Goal: Transaction & Acquisition: Purchase product/service

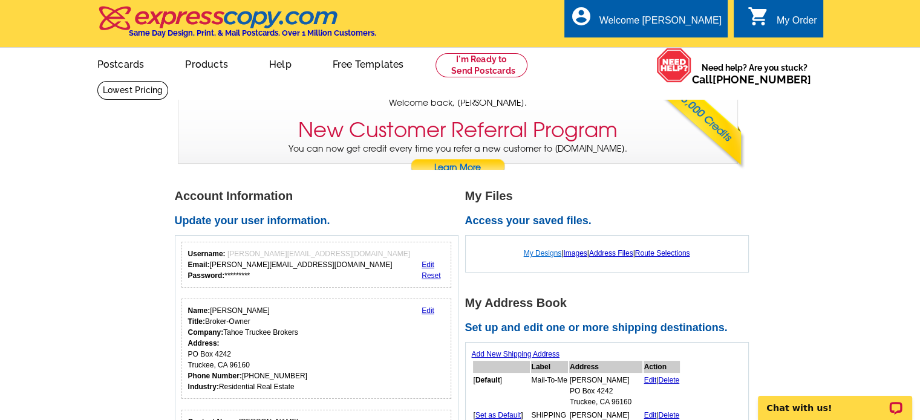
click at [549, 251] on link "My Designs" at bounding box center [543, 253] width 38 height 8
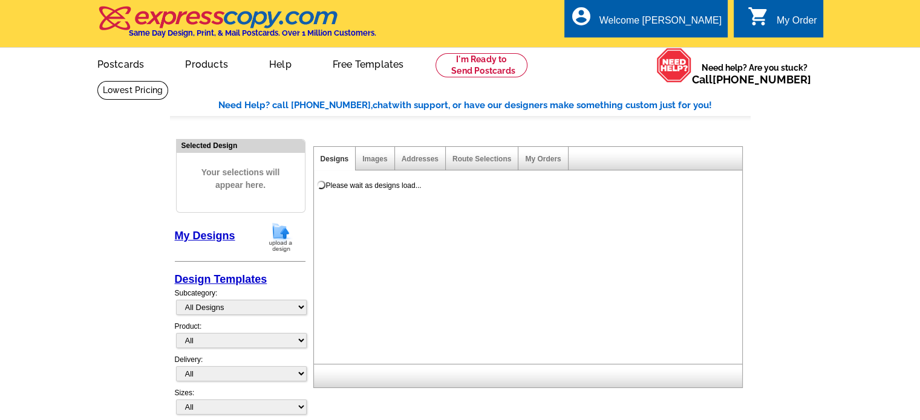
click at [275, 238] on img at bounding box center [280, 237] width 31 height 31
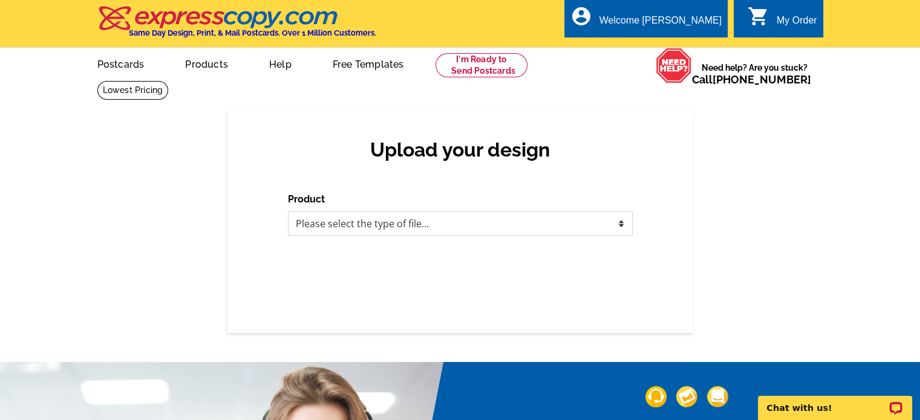
click at [341, 224] on select "Please select the type of file... Postcards Business Cards Letters and flyers G…" at bounding box center [460, 224] width 345 height 24
select select "1"
click at [288, 212] on select "Please select the type of file... Postcards Business Cards Letters and flyers G…" at bounding box center [460, 224] width 345 height 24
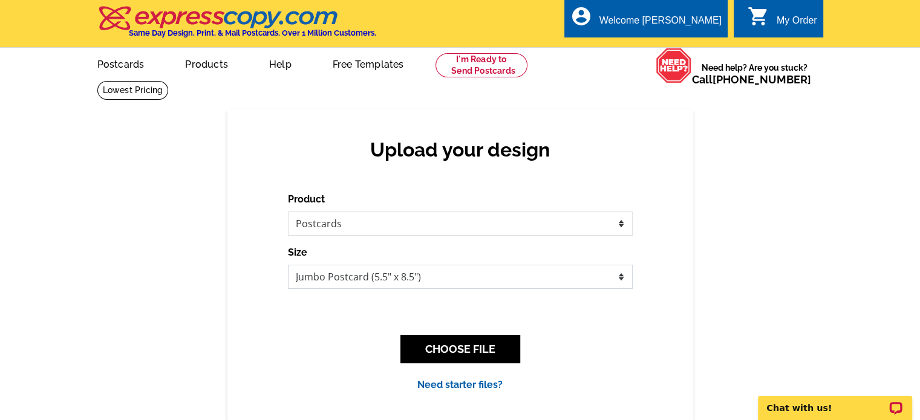
click at [328, 275] on select "Jumbo Postcard (5.5" x 8.5") Regular Postcard (4.25" x 5.6") Panoramic Postcard…" at bounding box center [460, 277] width 345 height 24
select select "1"
click at [288, 265] on select "Jumbo Postcard (5.5" x 8.5") Regular Postcard (4.25" x 5.6") Panoramic Postcard…" at bounding box center [460, 277] width 345 height 24
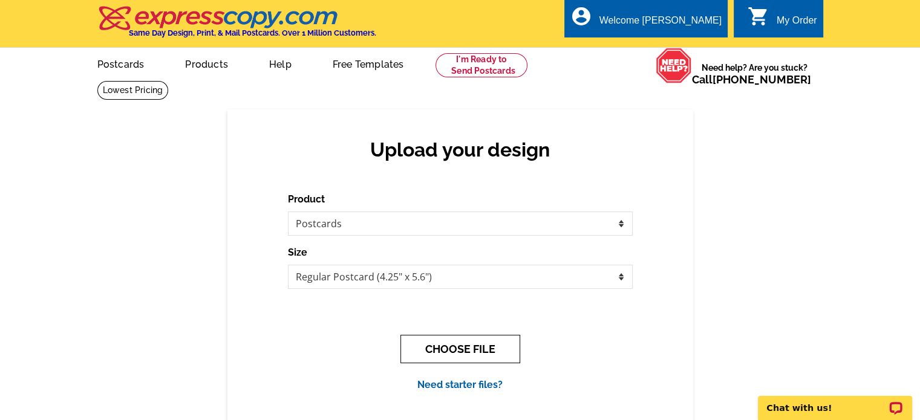
click at [461, 352] on button "CHOOSE FILE" at bounding box center [460, 349] width 120 height 28
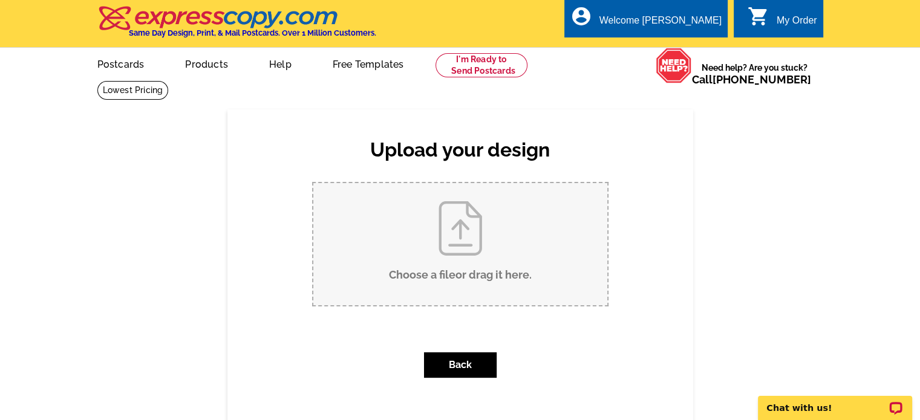
click at [456, 236] on input "Choose a file or drag it here ." at bounding box center [460, 244] width 294 height 122
type input "C:\fakepath\10.3.2025 Tahoe Donner postcard JUST SOLD Trip.pdf"
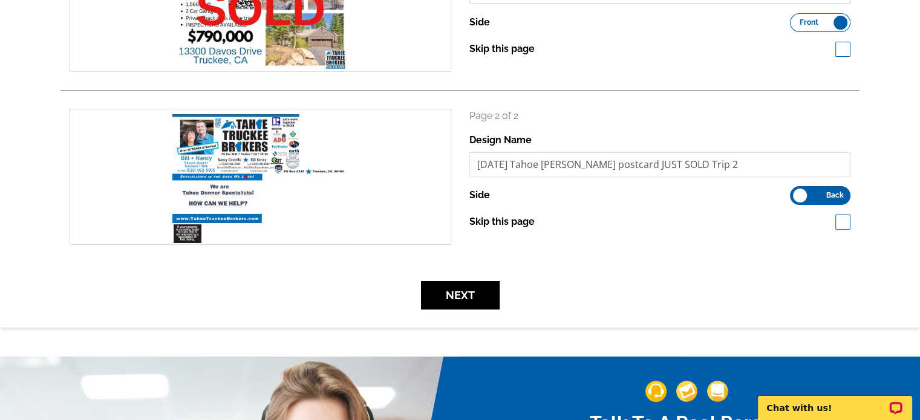
scroll to position [266, 0]
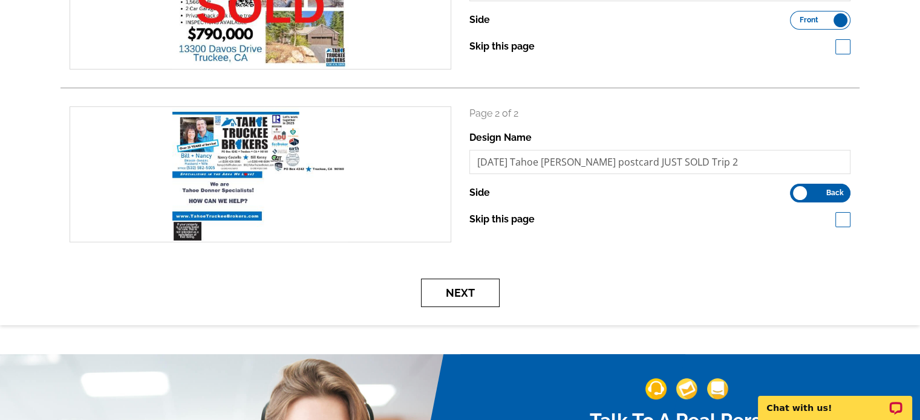
click at [443, 299] on button "Next" at bounding box center [460, 293] width 79 height 28
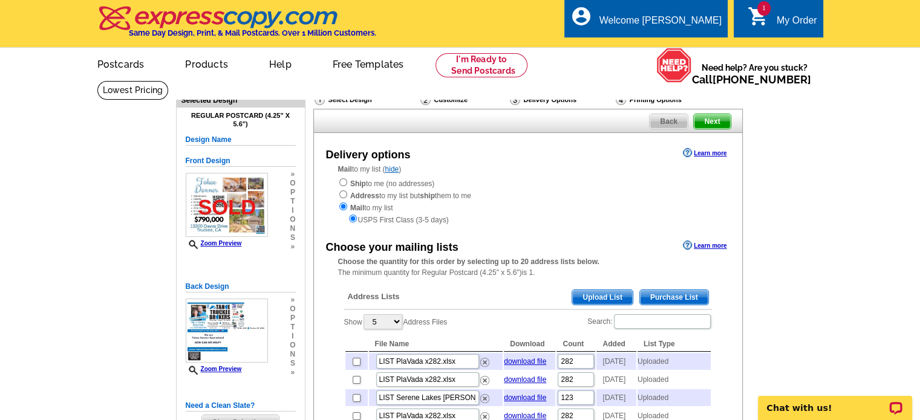
click at [587, 296] on span "Upload List" at bounding box center [602, 297] width 60 height 15
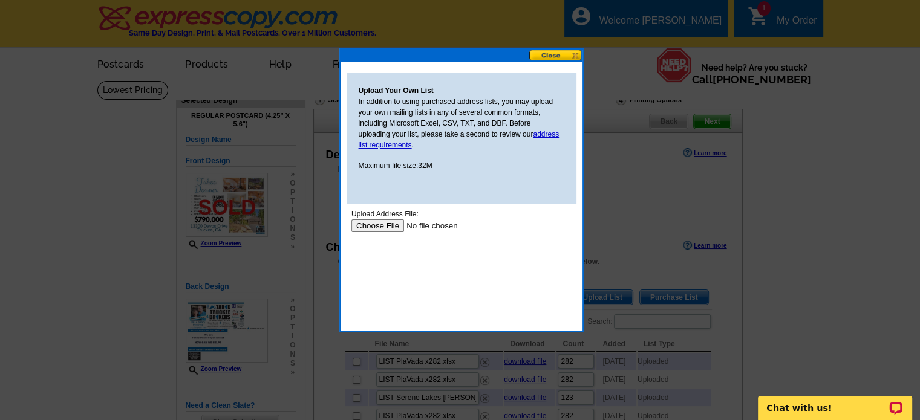
click at [377, 228] on input "file" at bounding box center [427, 225] width 153 height 13
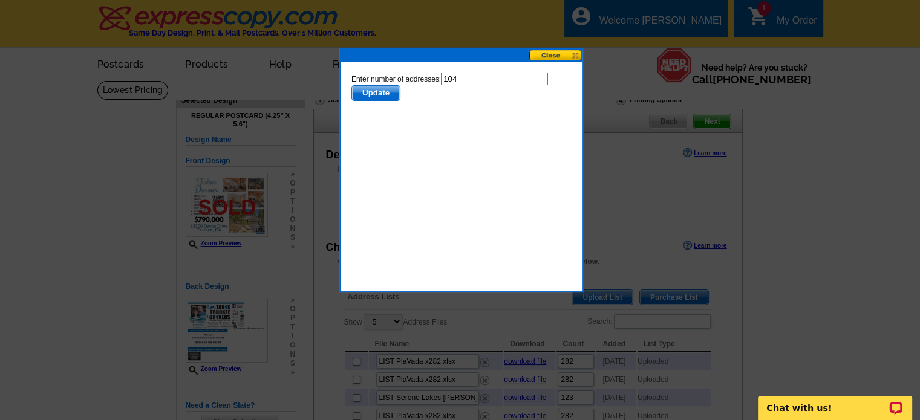
click at [464, 82] on input "104" at bounding box center [493, 79] width 107 height 13
type input "1"
type input "99"
click at [362, 95] on span "Update" at bounding box center [375, 93] width 48 height 15
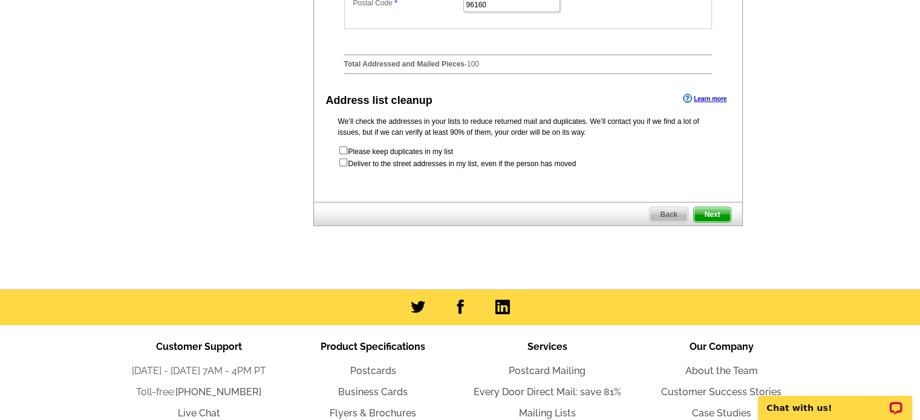
scroll to position [665, 0]
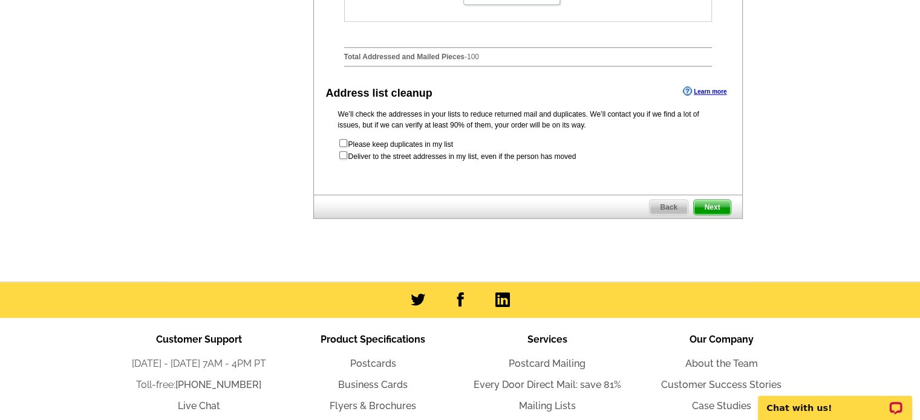
click at [718, 215] on span "Next" at bounding box center [711, 207] width 36 height 15
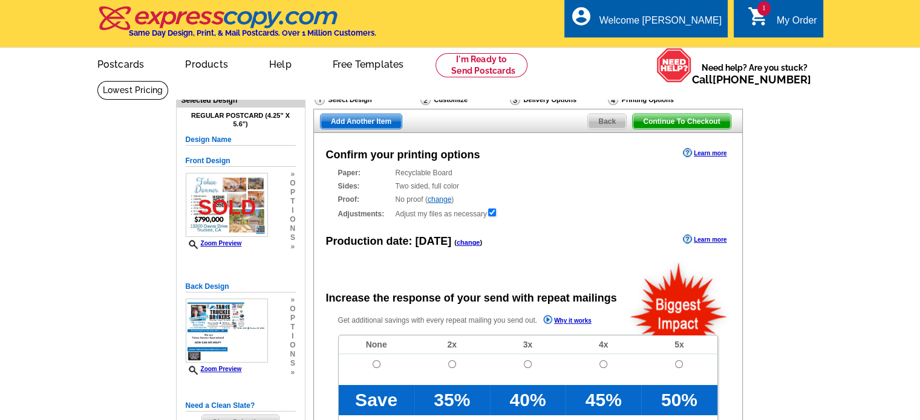
radio input "false"
click at [375, 362] on input "radio" at bounding box center [376, 364] width 8 height 8
radio input "true"
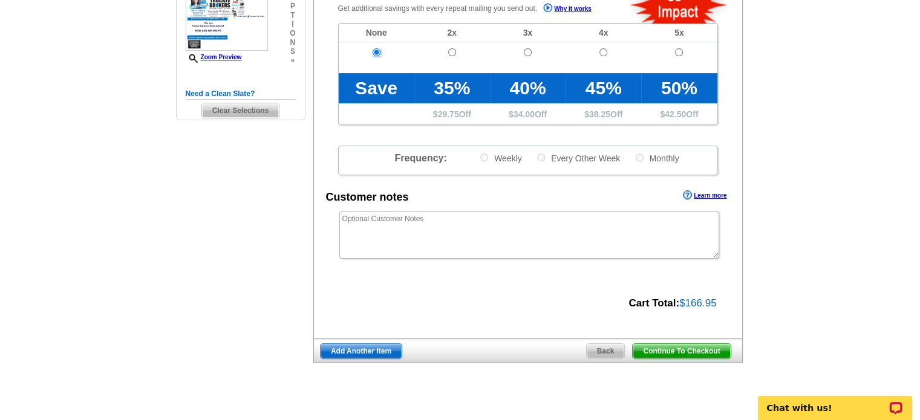
scroll to position [311, 0]
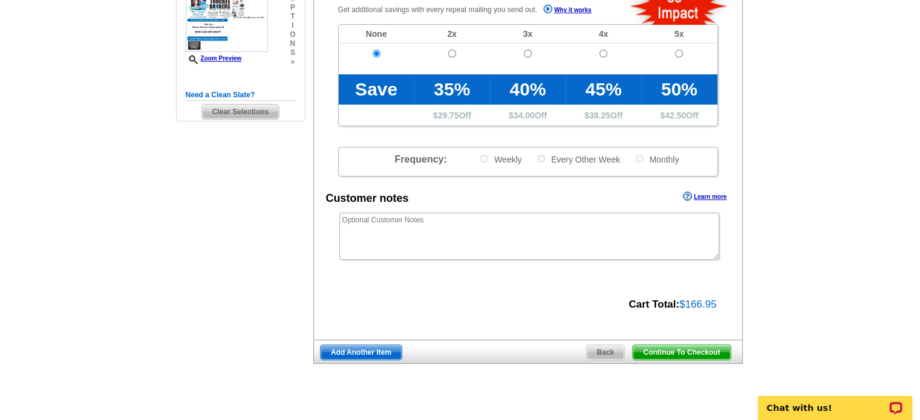
click at [341, 352] on span "Add Another Item" at bounding box center [360, 352] width 81 height 15
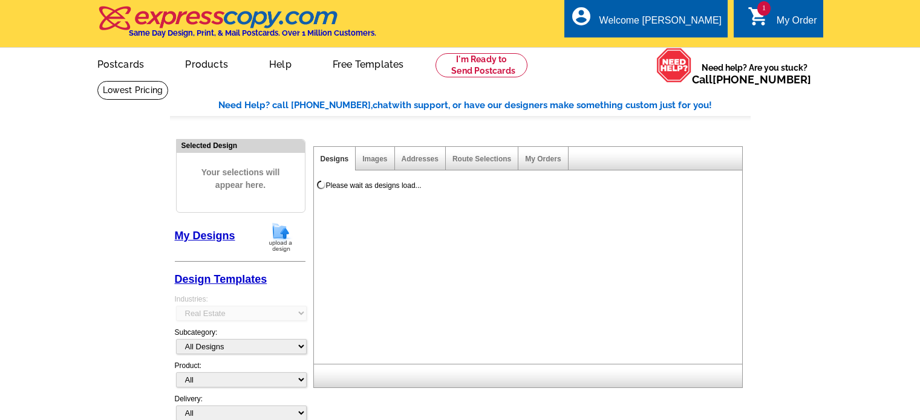
select select "785"
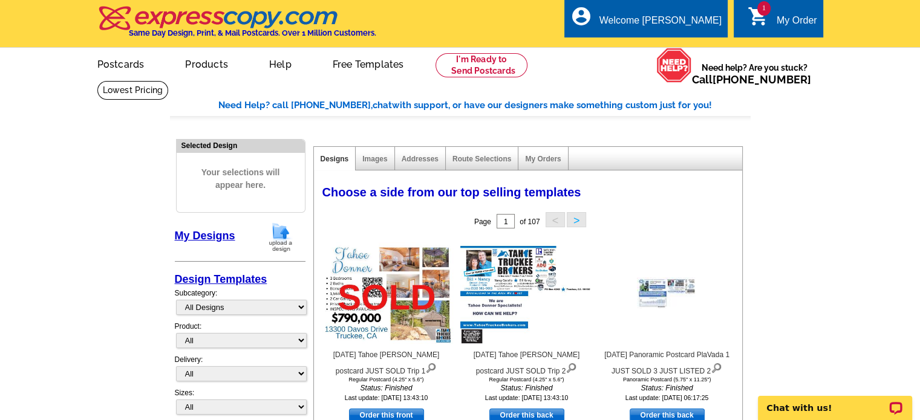
click at [276, 239] on img at bounding box center [280, 237] width 31 height 31
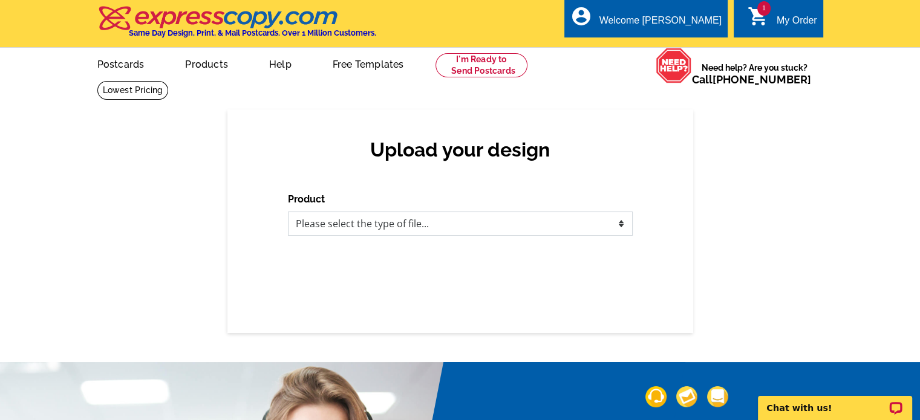
click at [342, 233] on select "Please select the type of file... Postcards Business Cards Letters and flyers G…" at bounding box center [460, 224] width 345 height 24
select select "1"
click at [288, 212] on select "Please select the type of file... Postcards Business Cards Letters and flyers G…" at bounding box center [460, 224] width 345 height 24
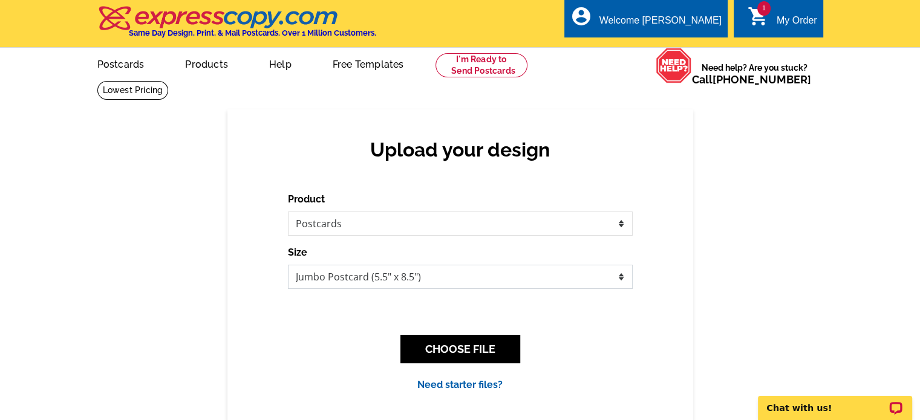
click at [332, 278] on select "Jumbo Postcard (5.5" x 8.5") Regular Postcard (4.25" x 5.6") Panoramic Postcard…" at bounding box center [460, 277] width 345 height 24
select select "1"
click at [288, 265] on select "Jumbo Postcard (5.5" x 8.5") Regular Postcard (4.25" x 5.6") Panoramic Postcard…" at bounding box center [460, 277] width 345 height 24
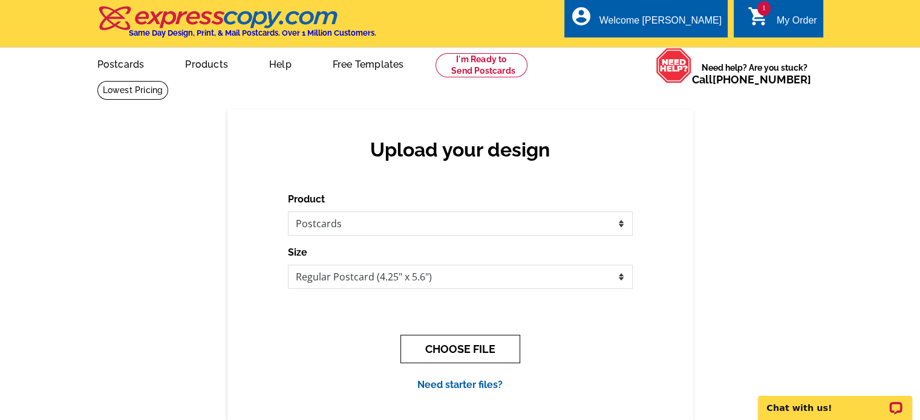
click at [476, 355] on button "CHOOSE FILE" at bounding box center [460, 349] width 120 height 28
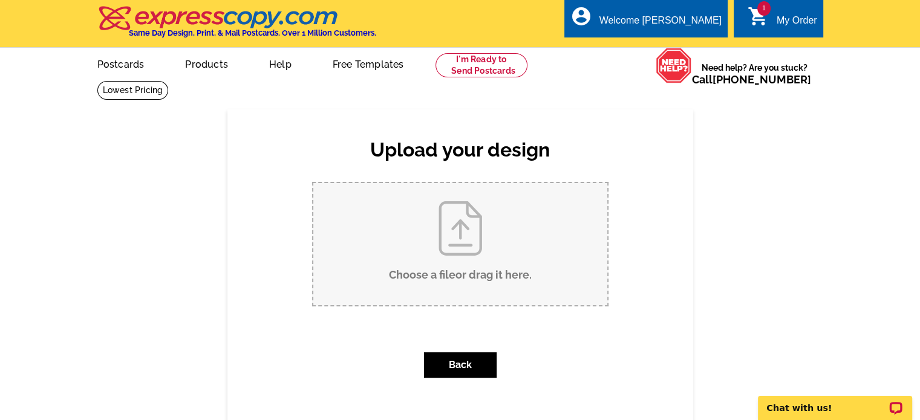
click at [470, 256] on input "Choose a file or drag it here ." at bounding box center [460, 244] width 294 height 122
type input "C:\fakepath\10.3.2025 PlaVada postcard JUST SOLD Vogt + Schmitt CABINS.pdf"
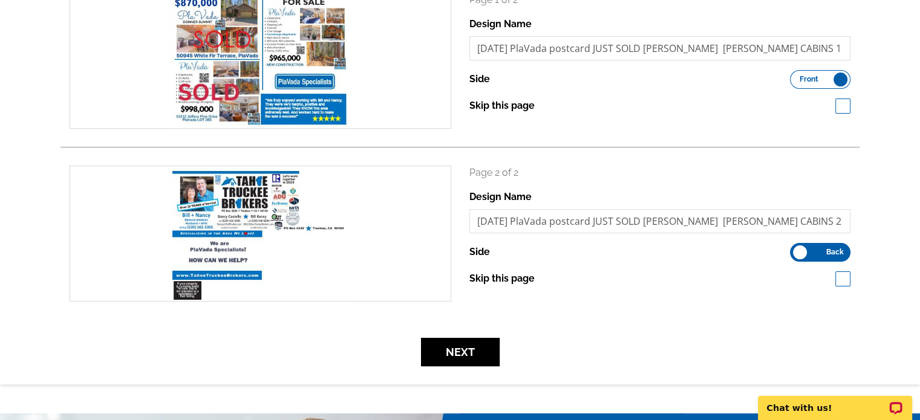
scroll to position [181, 0]
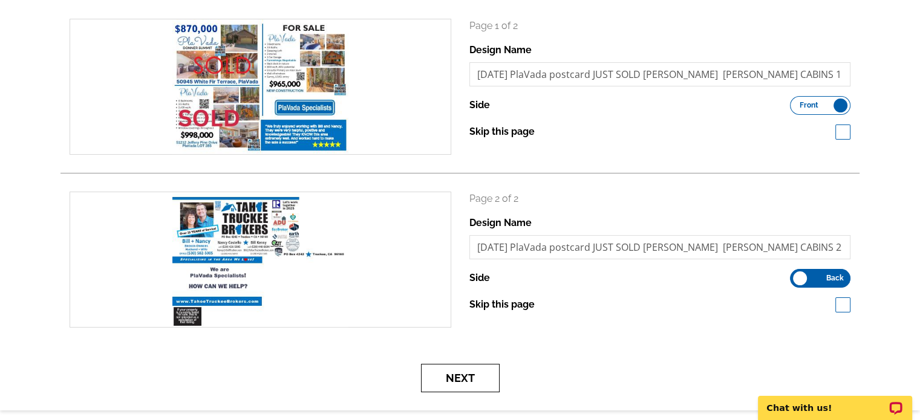
click at [470, 377] on button "Next" at bounding box center [460, 378] width 79 height 28
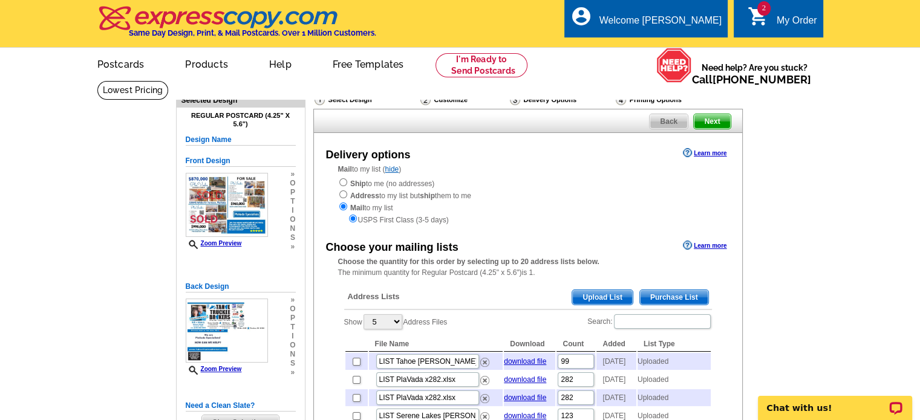
click at [600, 297] on span "Upload List" at bounding box center [602, 297] width 60 height 15
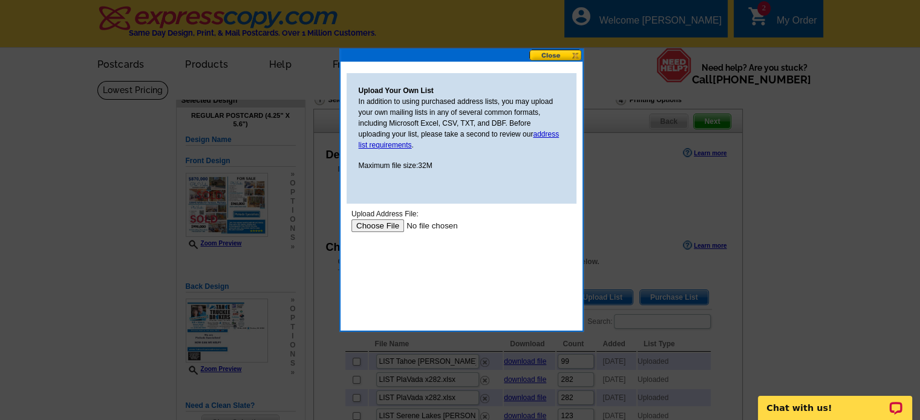
click at [375, 226] on input "file" at bounding box center [427, 225] width 153 height 13
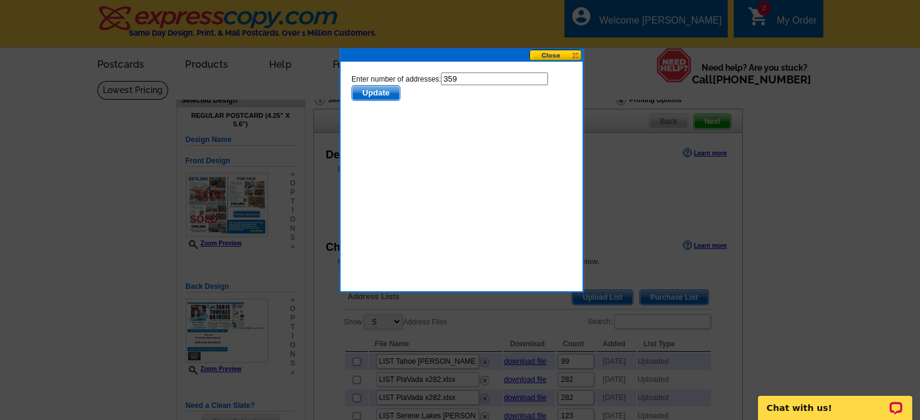
click at [458, 78] on input "359" at bounding box center [493, 79] width 107 height 13
type input "3"
type input "282"
click at [382, 95] on span "Update" at bounding box center [375, 93] width 48 height 15
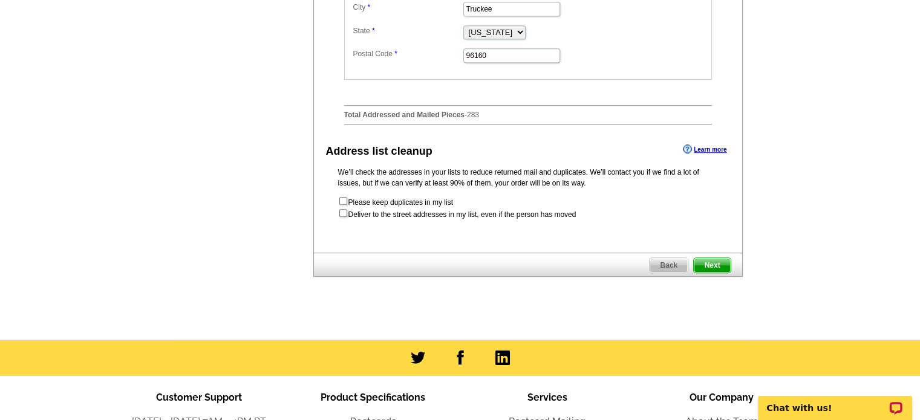
scroll to position [636, 0]
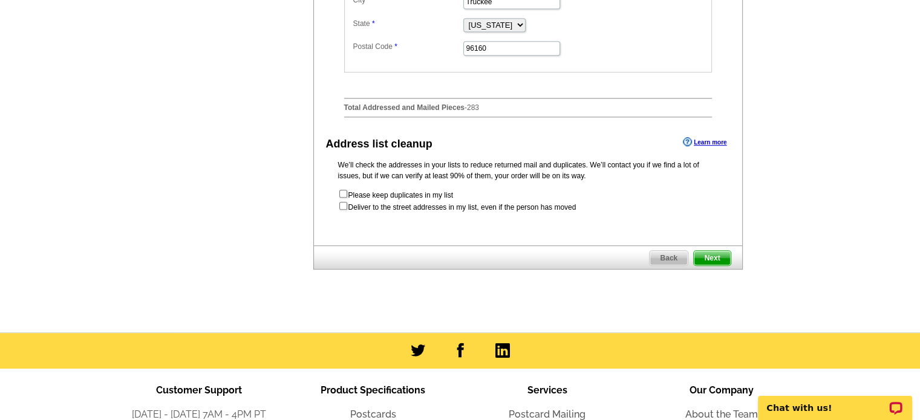
click at [715, 265] on span "Next" at bounding box center [711, 258] width 36 height 15
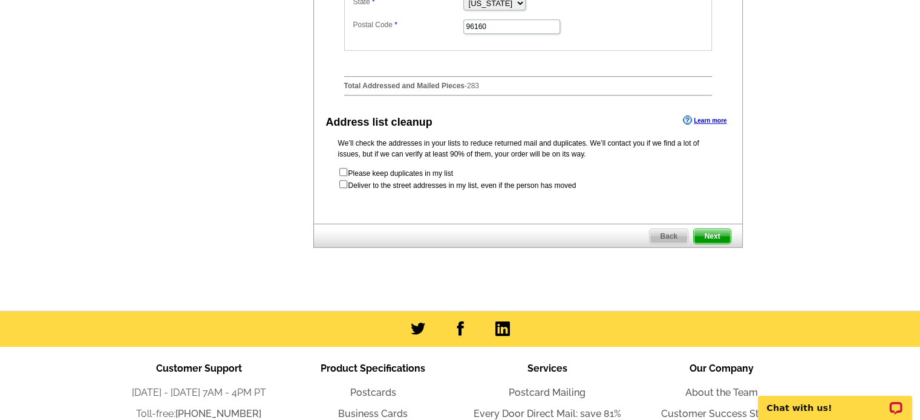
scroll to position [0, 0]
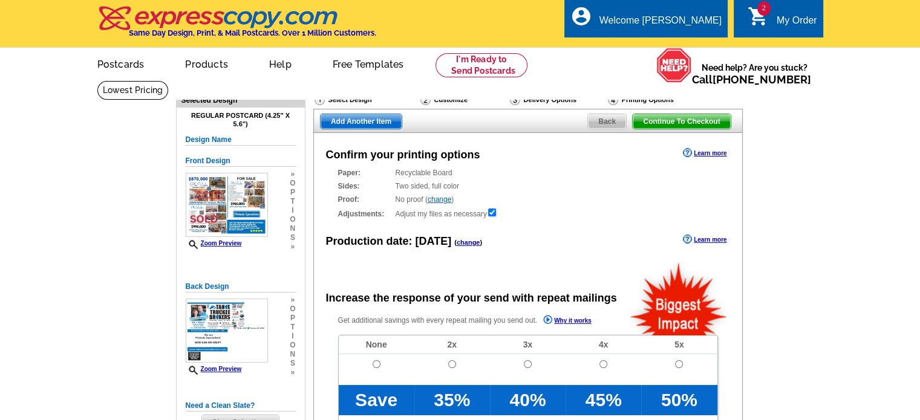
radio input "false"
click at [374, 365] on input "radio" at bounding box center [376, 364] width 8 height 8
radio input "true"
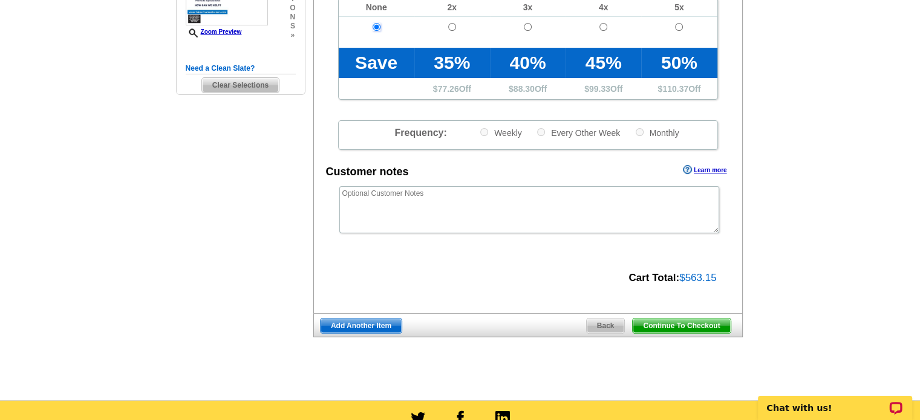
scroll to position [341, 0]
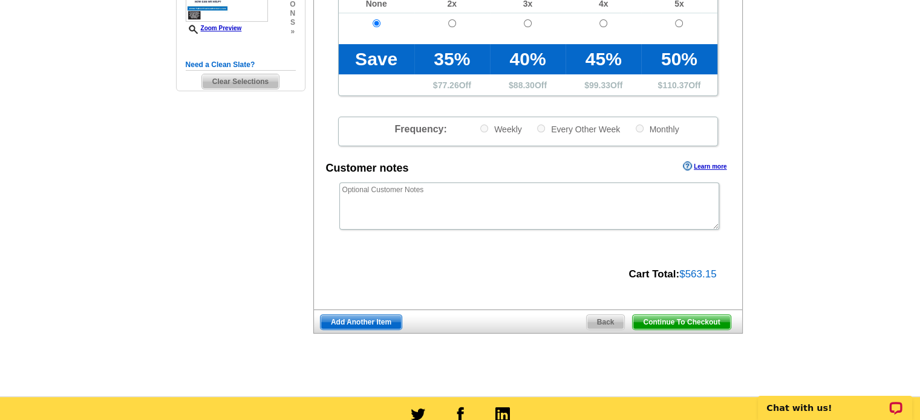
click at [691, 318] on span "Continue To Checkout" at bounding box center [680, 322] width 97 height 15
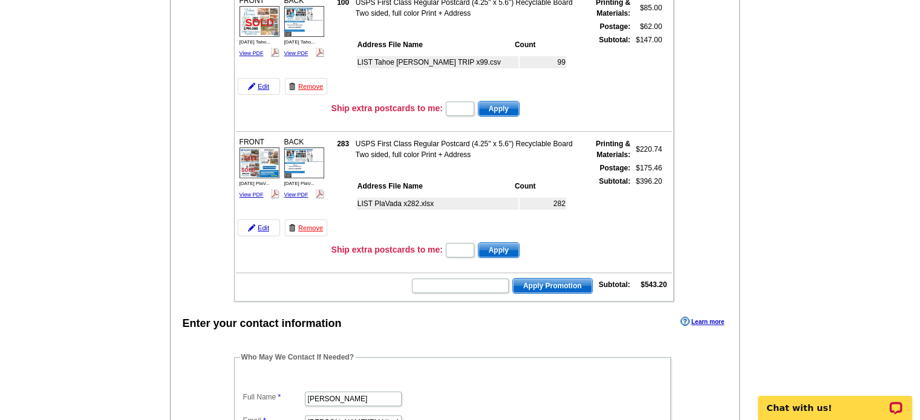
scroll to position [184, 0]
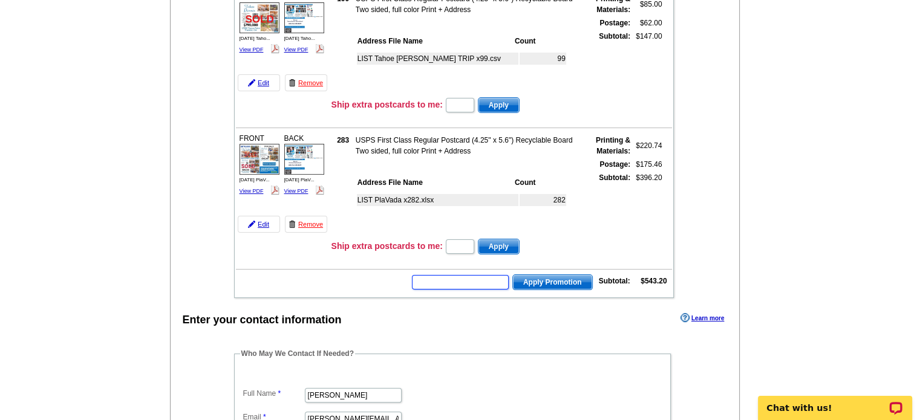
click at [493, 281] on input "text" at bounding box center [460, 282] width 97 height 15
type input "GROW0925"
click at [512, 274] on button "Apply Promotion" at bounding box center [552, 282] width 80 height 16
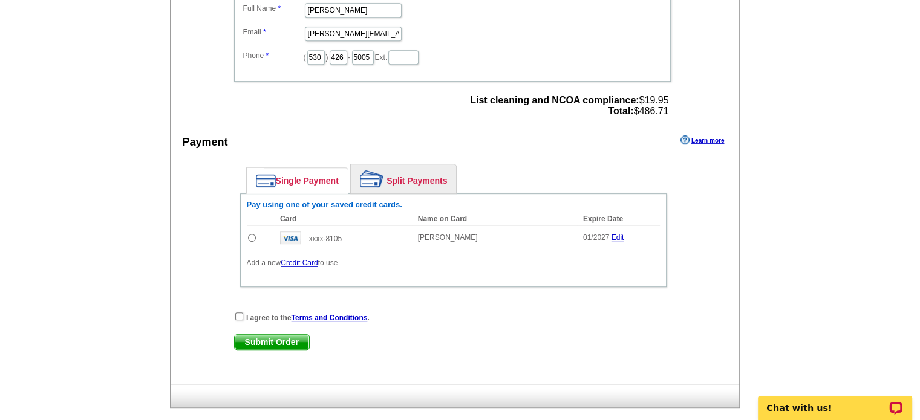
scroll to position [597, 0]
click at [248, 233] on input "radio" at bounding box center [252, 237] width 8 height 8
radio input "true"
click at [238, 312] on input "checkbox" at bounding box center [239, 316] width 8 height 8
checkbox input "true"
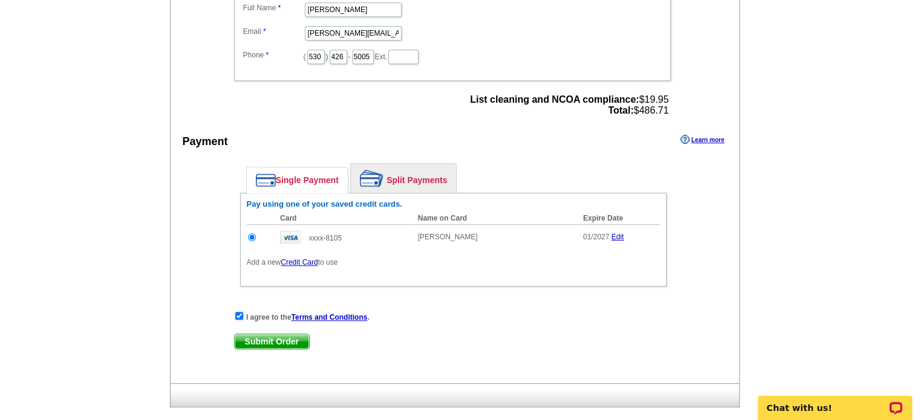
click at [289, 334] on span "Submit Order" at bounding box center [272, 341] width 74 height 15
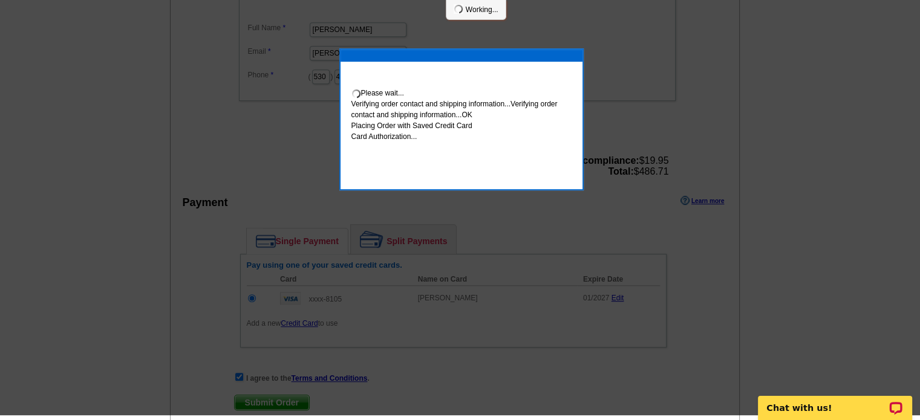
scroll to position [593, 0]
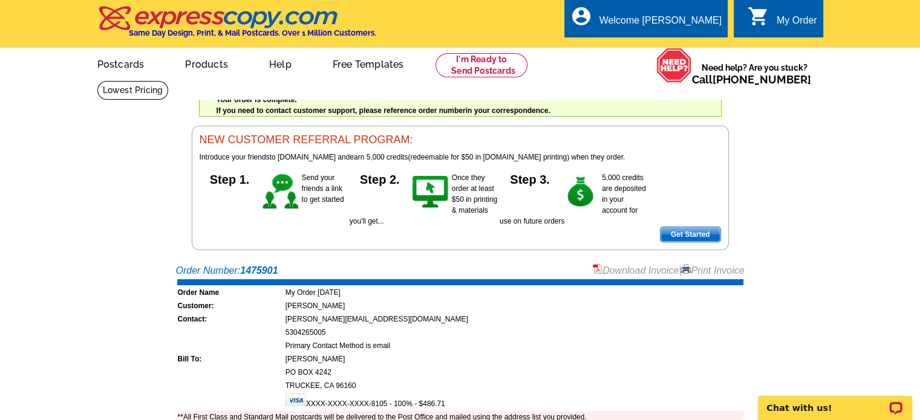
click at [713, 264] on div "Download Invoice | Print Invoice" at bounding box center [669, 271] width 152 height 15
drag, startPoint x: 713, startPoint y: 273, endPoint x: 744, endPoint y: 369, distance: 101.5
click at [713, 273] on link "Print Invoice" at bounding box center [712, 270] width 63 height 10
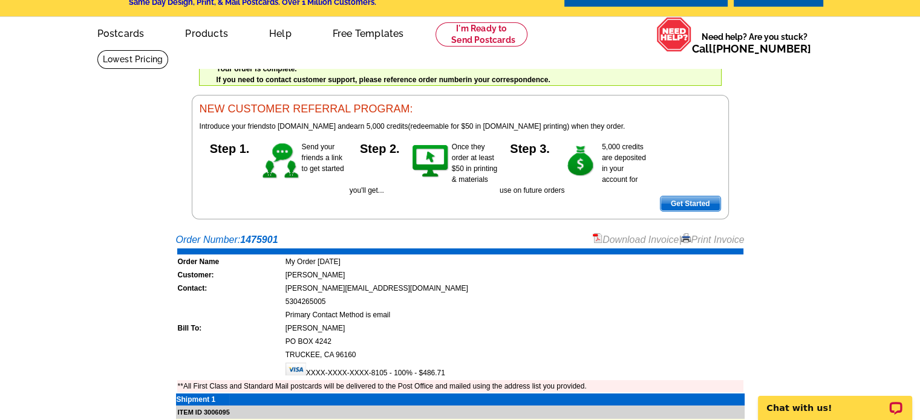
scroll to position [11, 0]
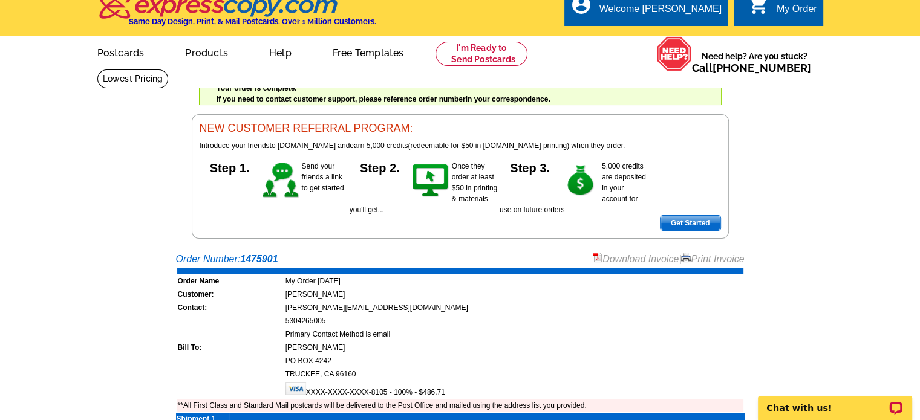
click at [627, 258] on link "Download Invoice" at bounding box center [636, 259] width 86 height 10
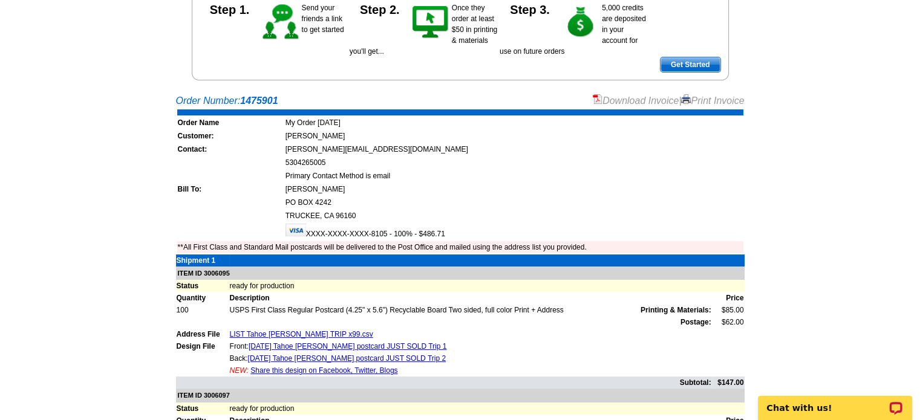
scroll to position [0, 0]
